Goal: Obtain resource: Download file/media

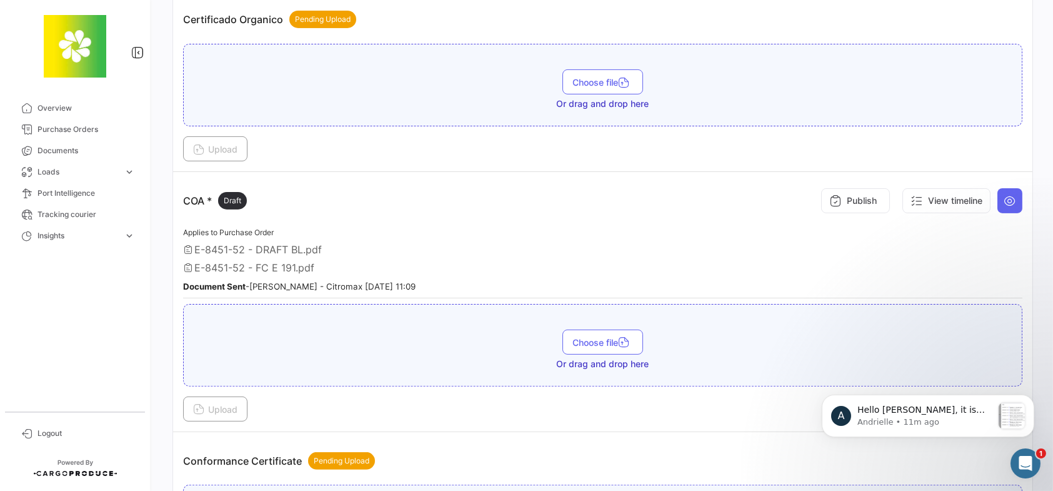
scroll to position [294, 0]
click at [1022, 463] on icon "Open Intercom Messenger" at bounding box center [1023, 461] width 9 height 10
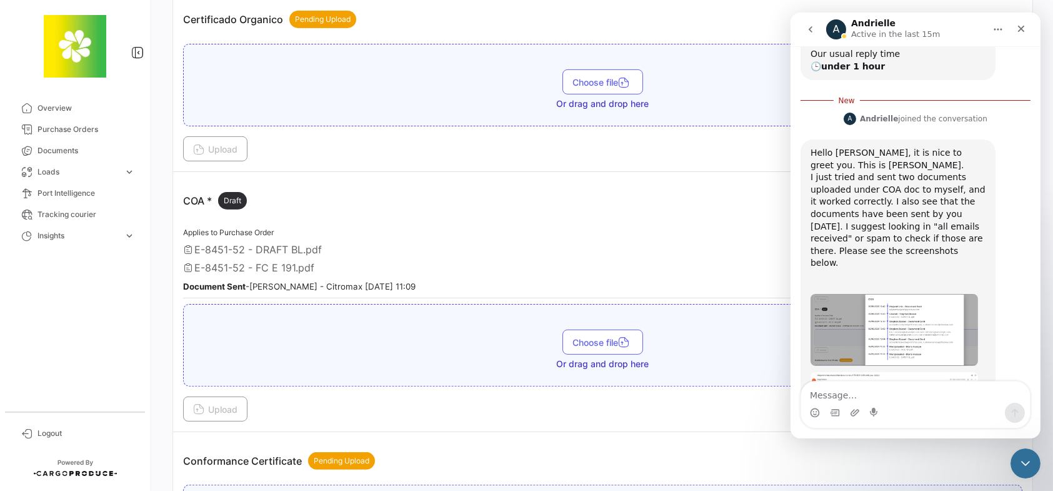
scroll to position [244, 0]
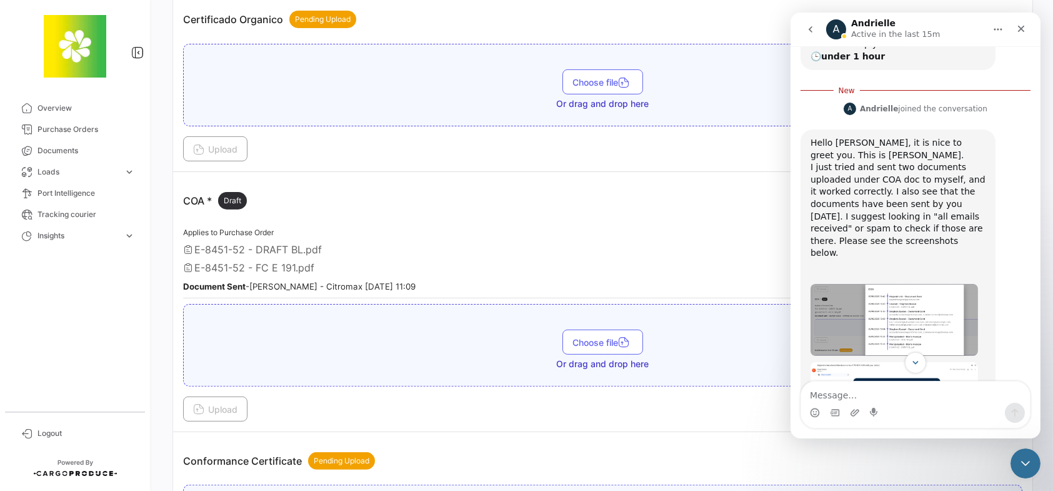
click at [911, 284] on img "Andrielle says…" at bounding box center [893, 319] width 167 height 71
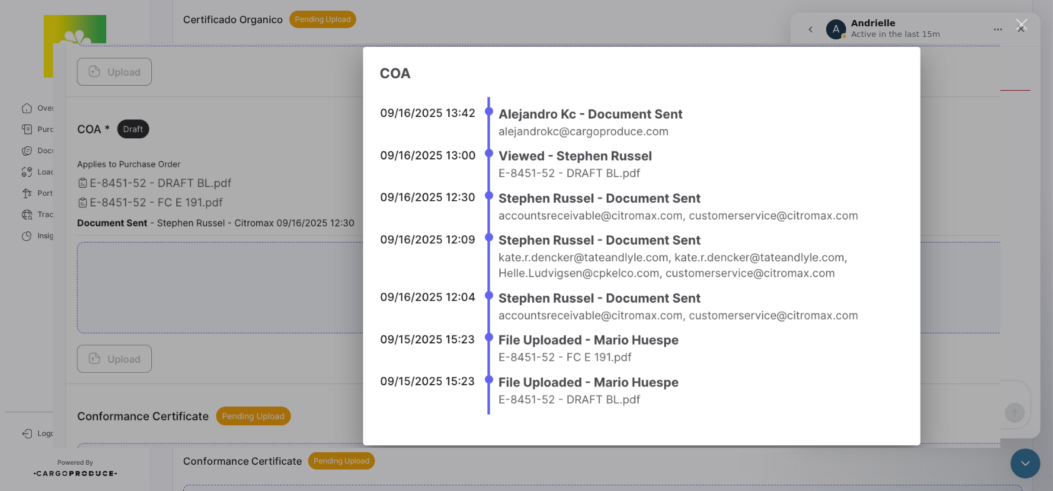
click at [250, 299] on img "Close" at bounding box center [526, 245] width 948 height 405
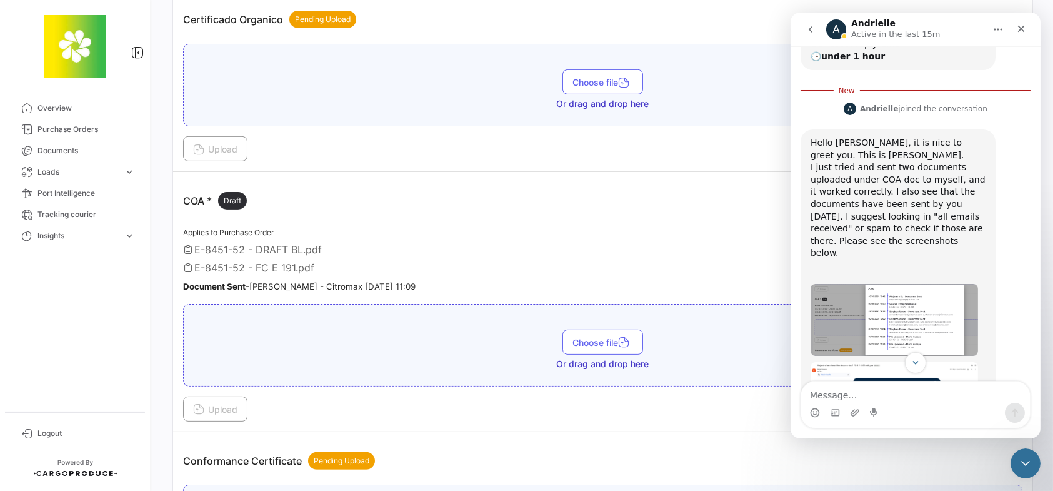
click at [941, 355] on div "Intercom messenger" at bounding box center [915, 362] width 250 height 21
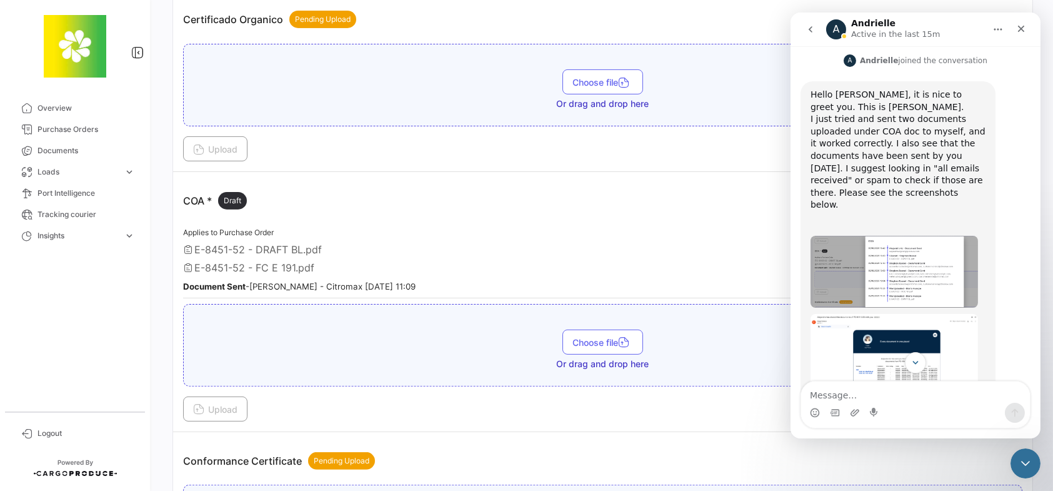
scroll to position [315, 0]
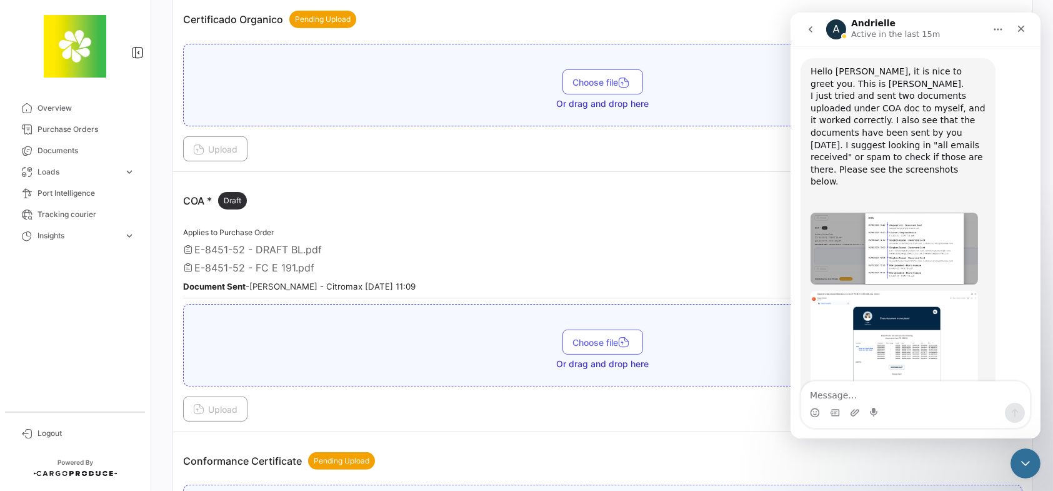
click at [907, 291] on img "Andrielle says…" at bounding box center [893, 343] width 167 height 105
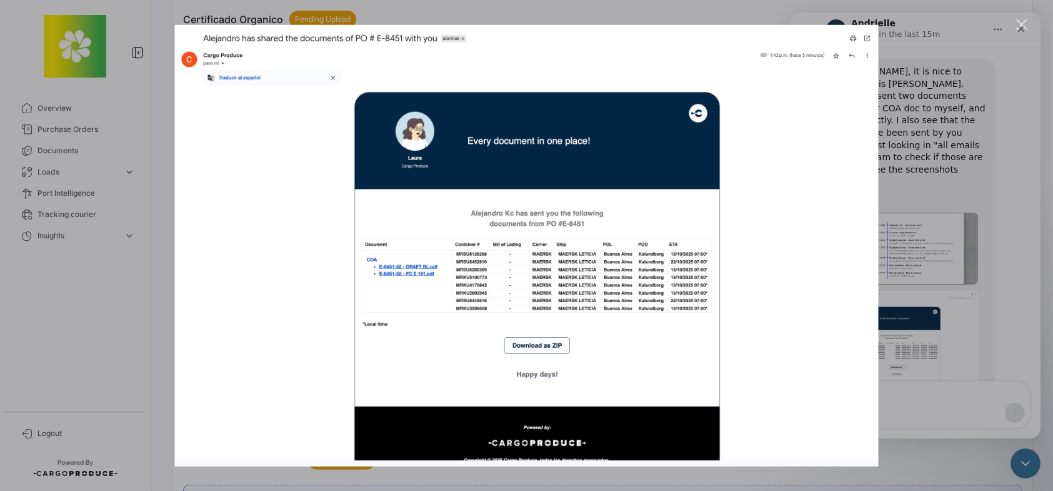
click at [932, 324] on div "Intercom messenger" at bounding box center [526, 245] width 1053 height 491
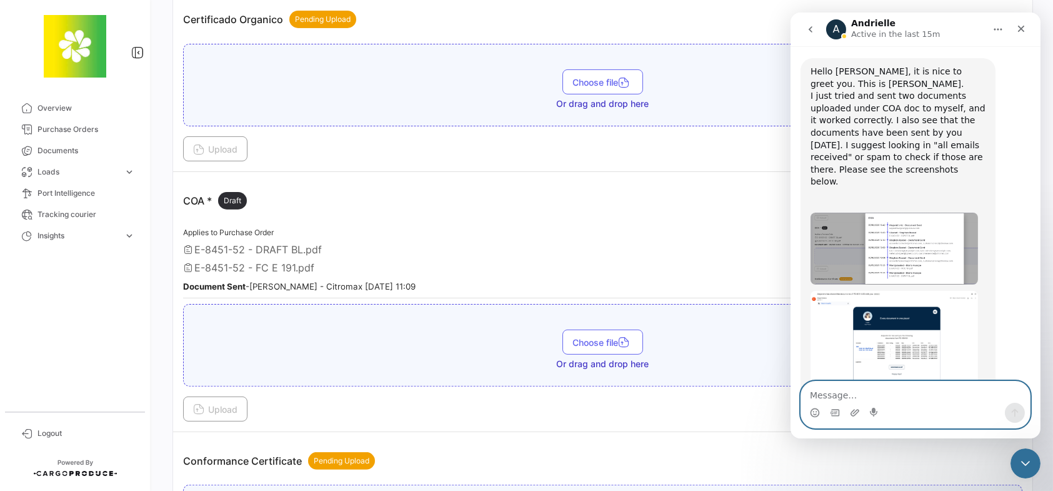
click at [898, 395] on textarea "Message…" at bounding box center [915, 391] width 229 height 21
click at [867, 302] on img "Andrielle says…" at bounding box center [893, 343] width 167 height 105
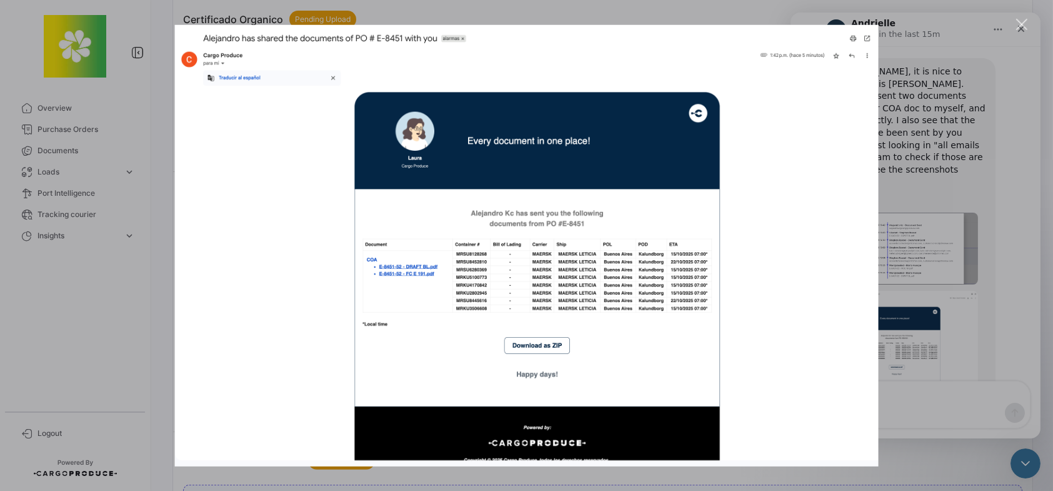
click at [906, 406] on div "Intercom messenger" at bounding box center [526, 245] width 1053 height 491
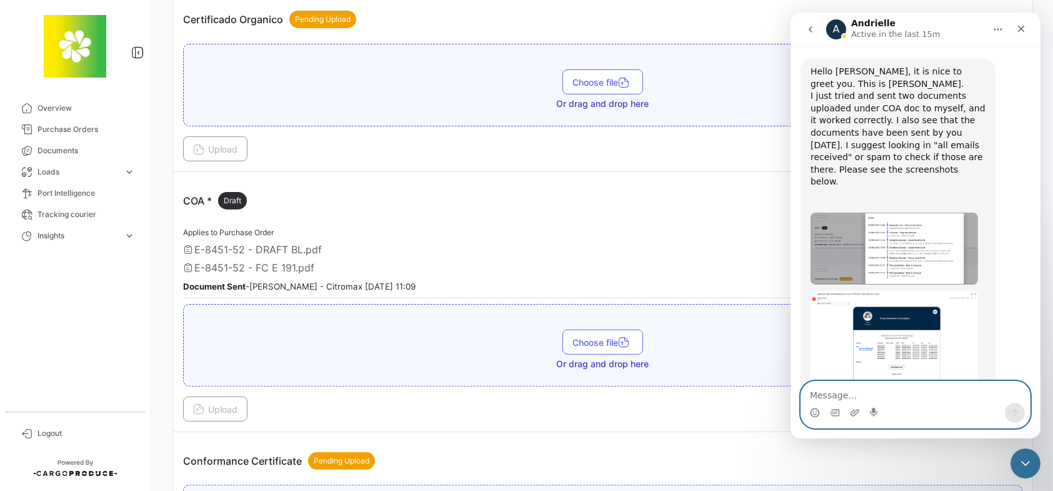
click at [906, 399] on textarea "Message…" at bounding box center [915, 391] width 229 height 21
click at [896, 304] on img "Andrielle says…" at bounding box center [893, 343] width 167 height 105
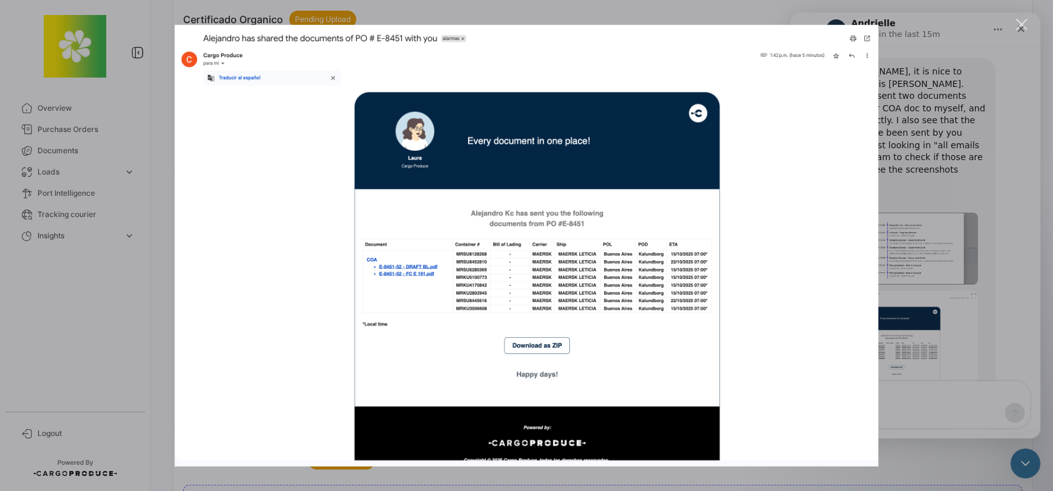
click at [159, 293] on div "Intercom messenger" at bounding box center [526, 245] width 1053 height 491
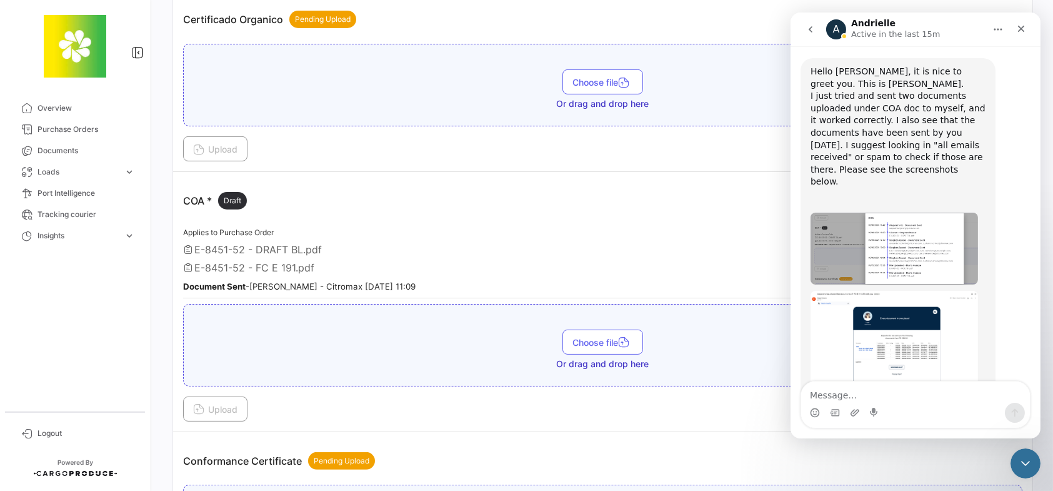
click at [545, 225] on div "Applies to Purchase Order E-8451-52 - DRAFT BL.pdf E-8451-52 - FC E 191.pdf Doc…" at bounding box center [602, 261] width 839 height 73
click at [394, 228] on div "Applies to Purchase Order E-8451-52 - DRAFT BL.pdf E-8451-52 - FC E 191.pdf Doc…" at bounding box center [602, 261] width 839 height 73
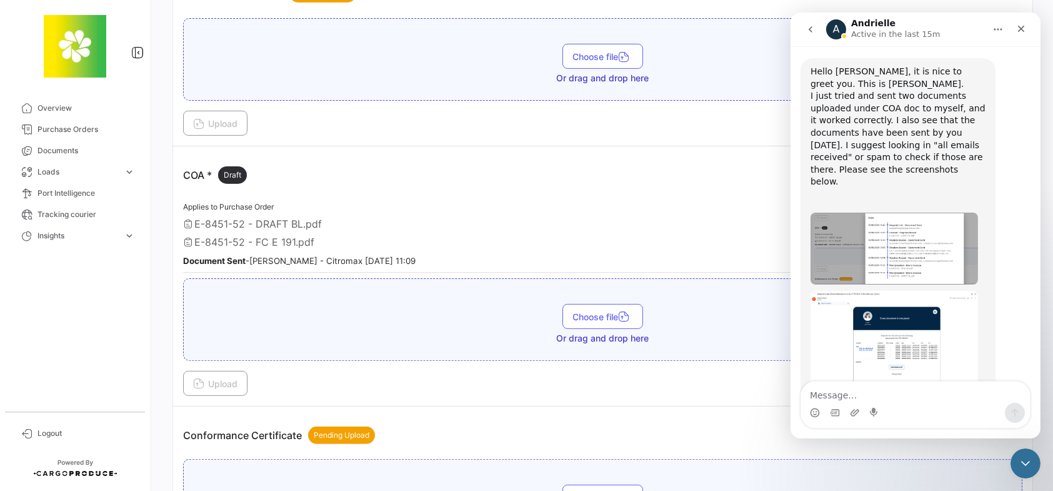
scroll to position [1187, 0]
